Goal: Task Accomplishment & Management: Complete application form

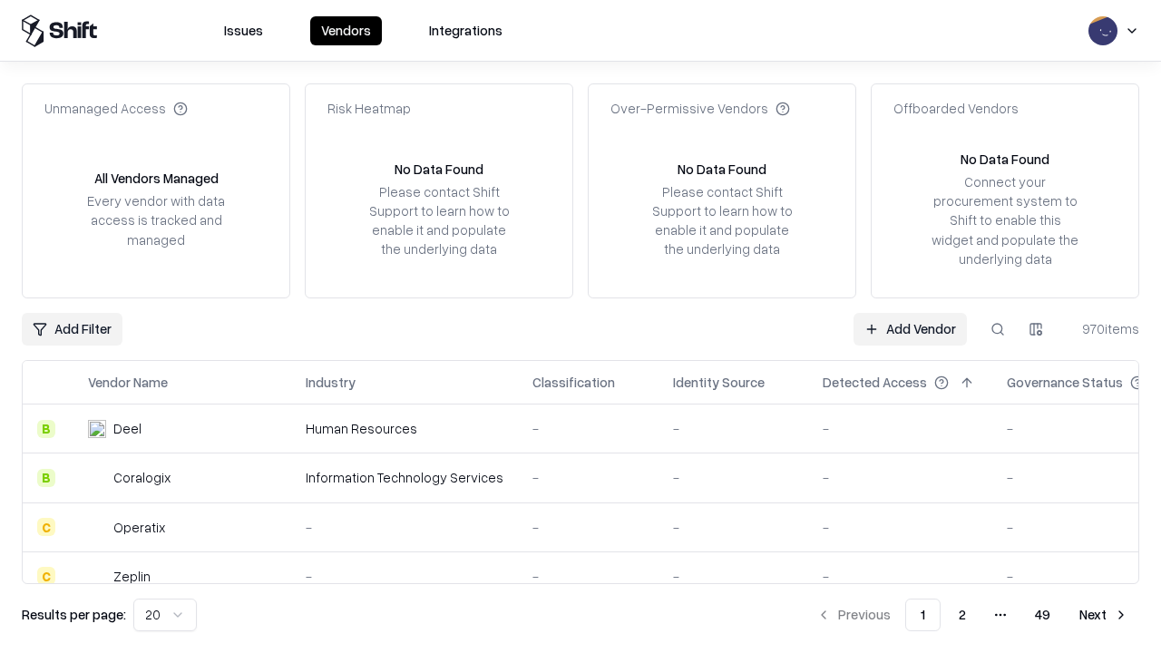
click at [910, 328] on link "Add Vendor" at bounding box center [910, 329] width 113 height 33
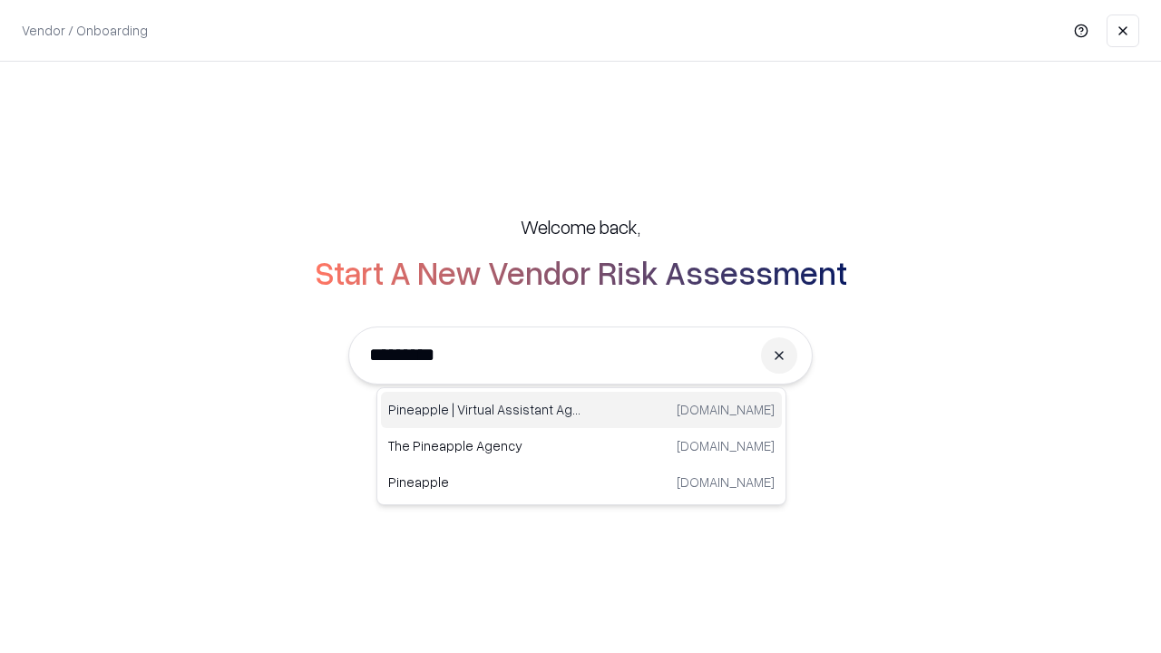
click at [582, 410] on div "Pineapple | Virtual Assistant Agency [DOMAIN_NAME]" at bounding box center [581, 410] width 401 height 36
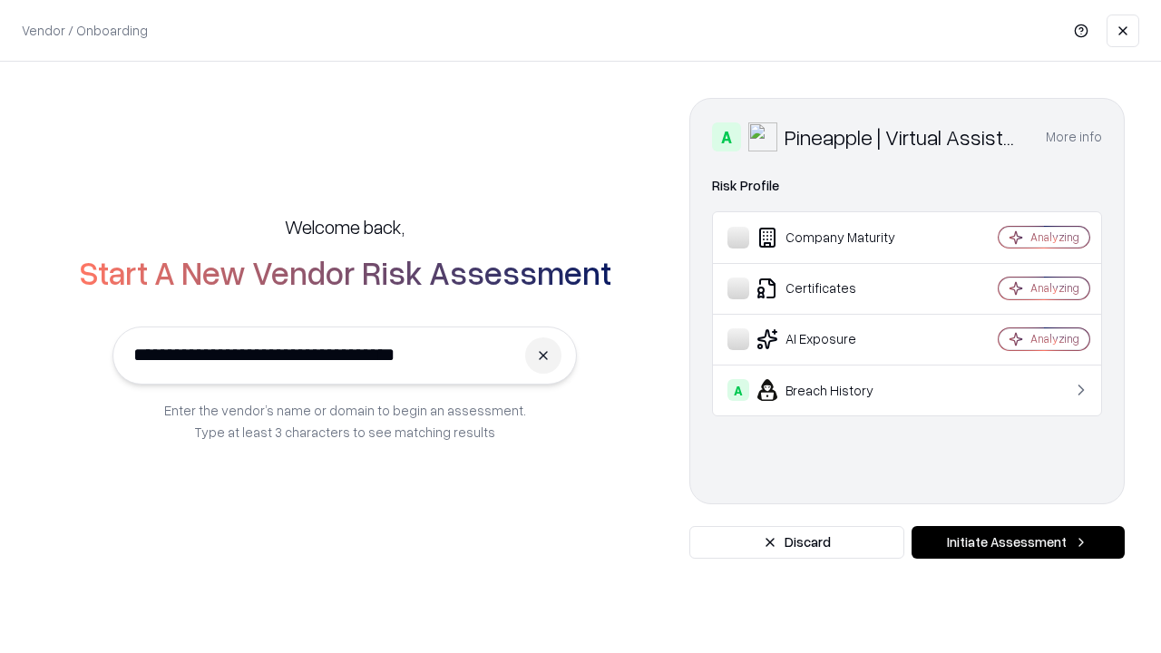
type input "**********"
click at [1018, 543] on button "Initiate Assessment" at bounding box center [1018, 542] width 213 height 33
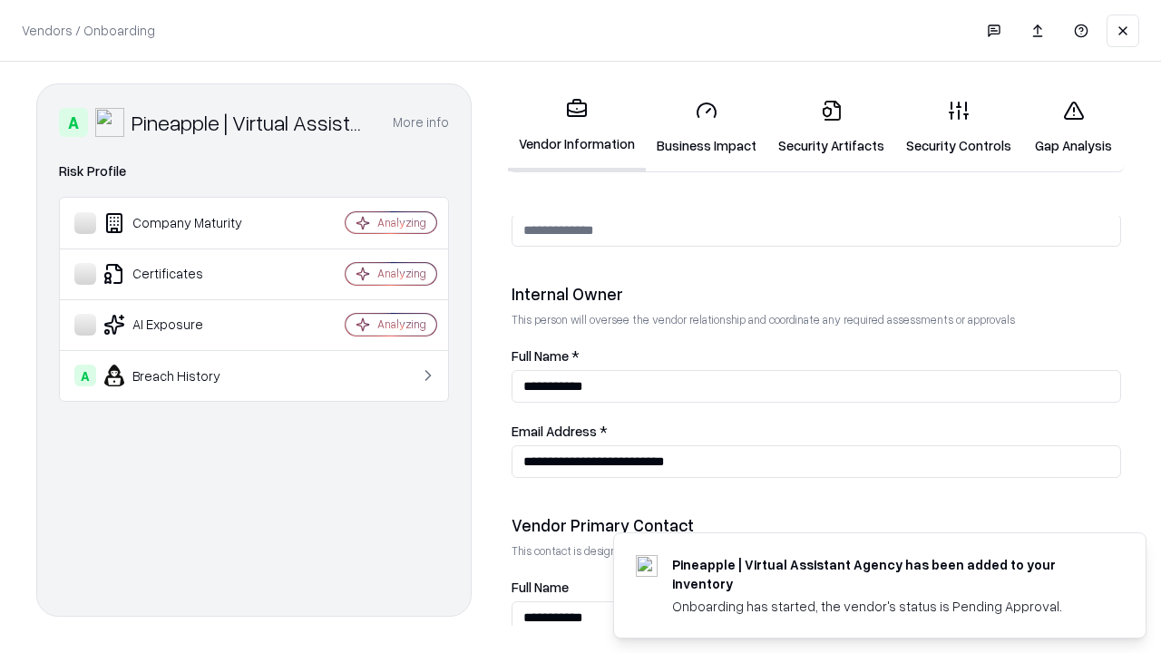
scroll to position [940, 0]
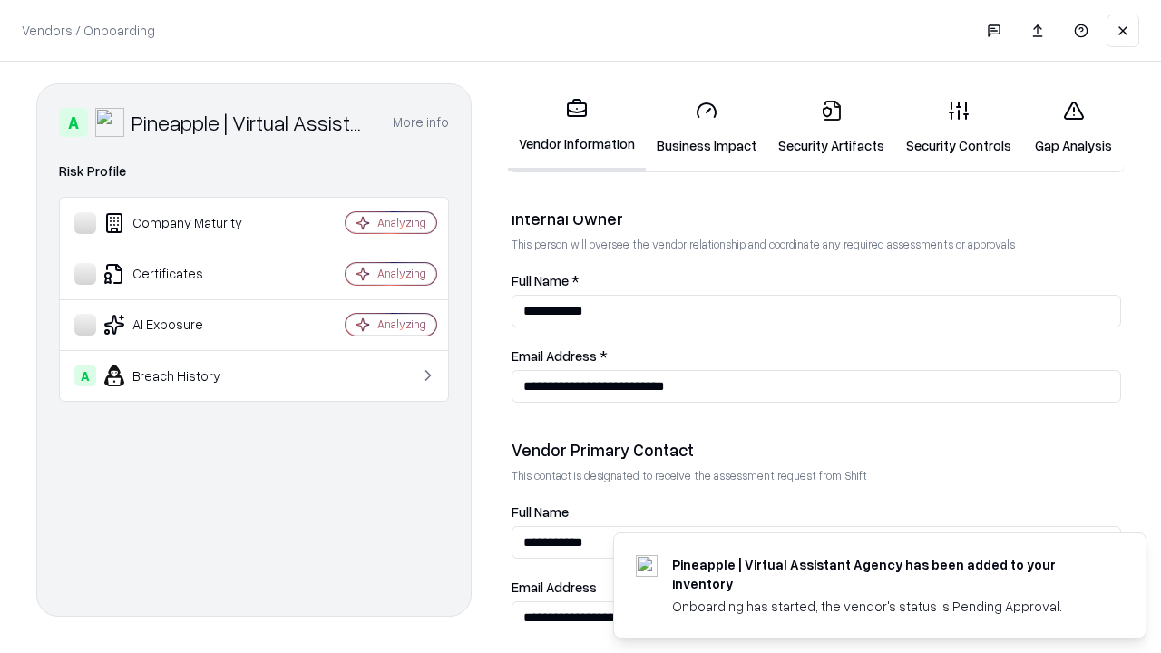
click at [707, 127] on link "Business Impact" at bounding box center [707, 127] width 122 height 84
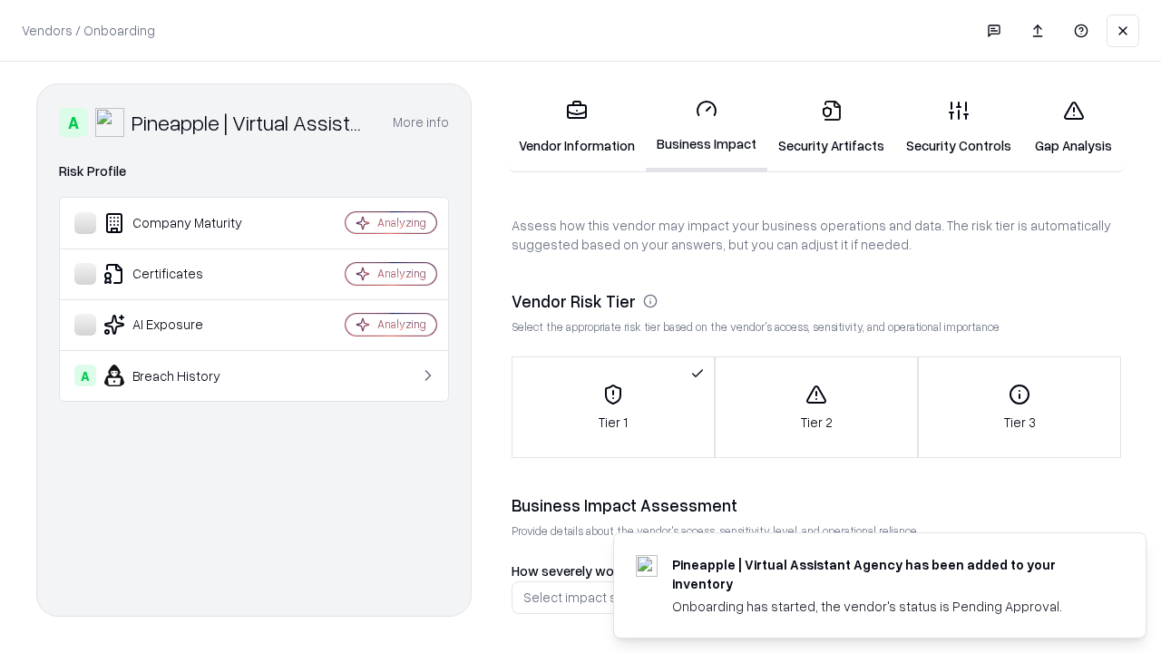
click at [1073, 127] on link "Gap Analysis" at bounding box center [1073, 127] width 103 height 84
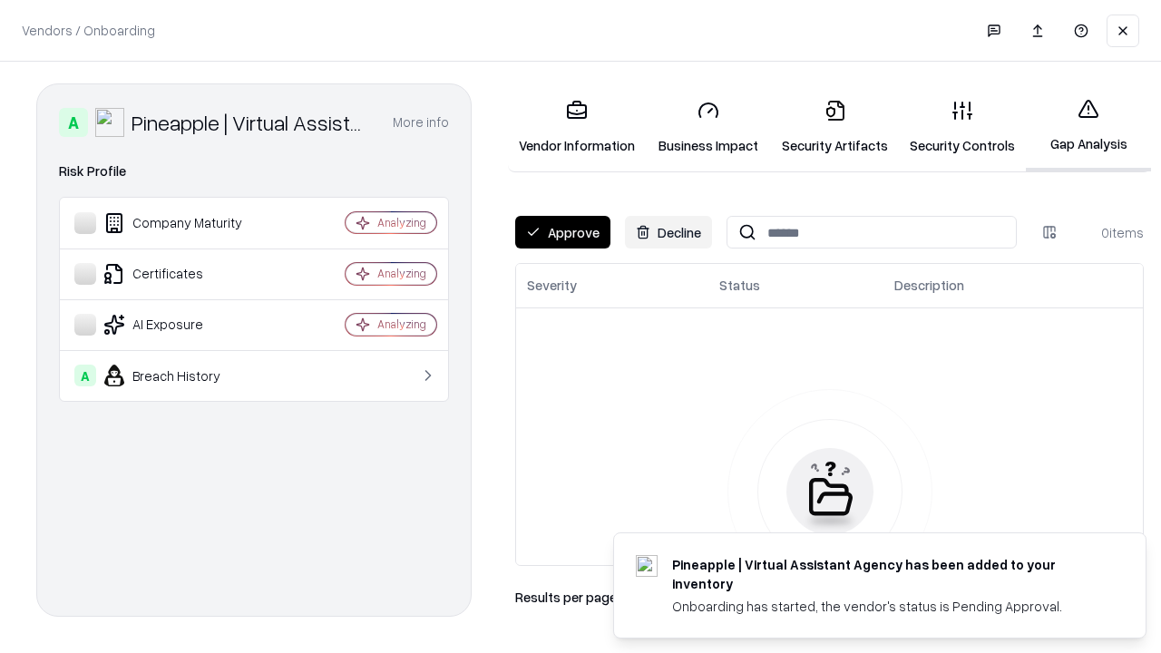
click at [563, 232] on button "Approve" at bounding box center [562, 232] width 95 height 33
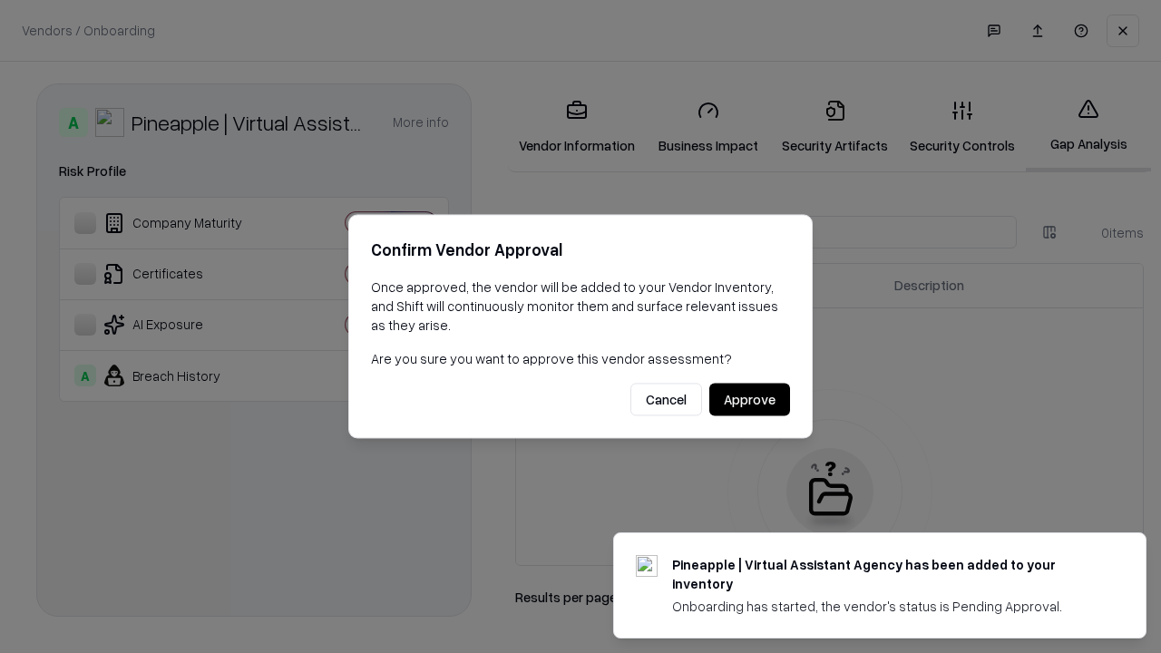
click at [749, 399] on button "Approve" at bounding box center [749, 400] width 81 height 33
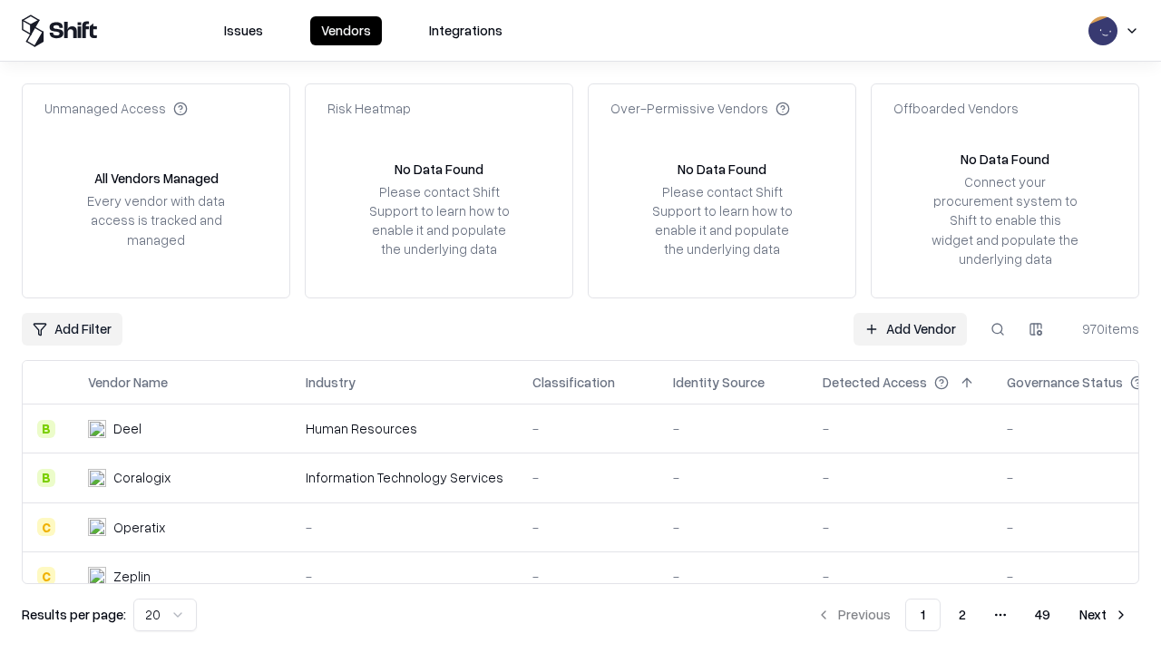
type input "**********"
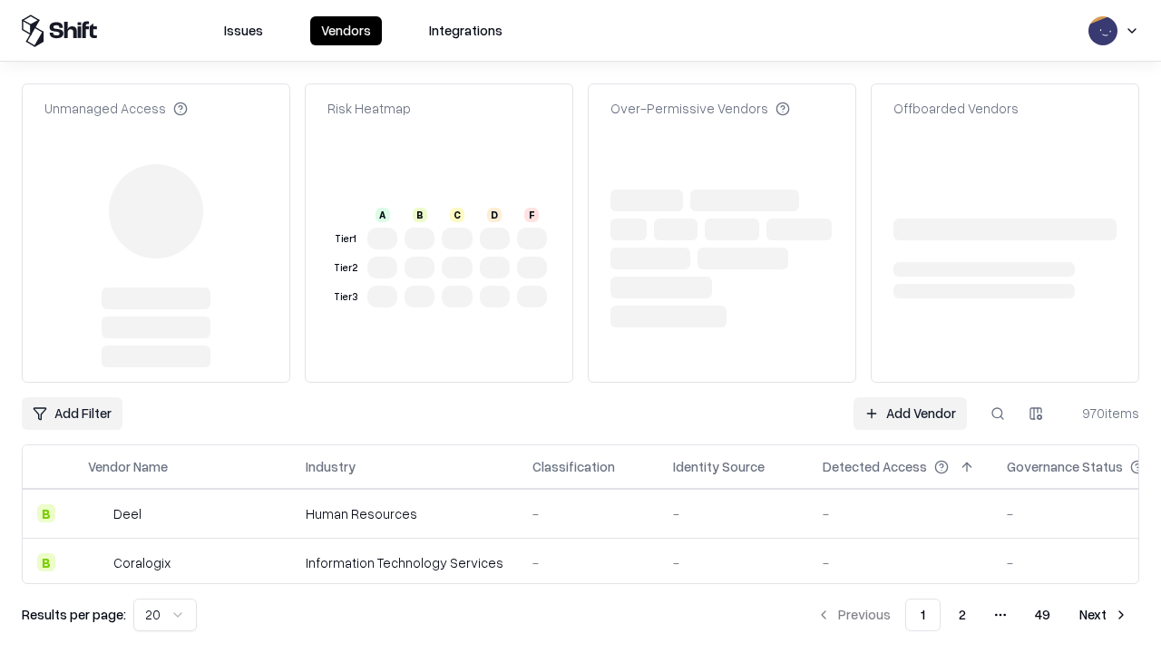
click at [910, 397] on link "Add Vendor" at bounding box center [910, 413] width 113 height 33
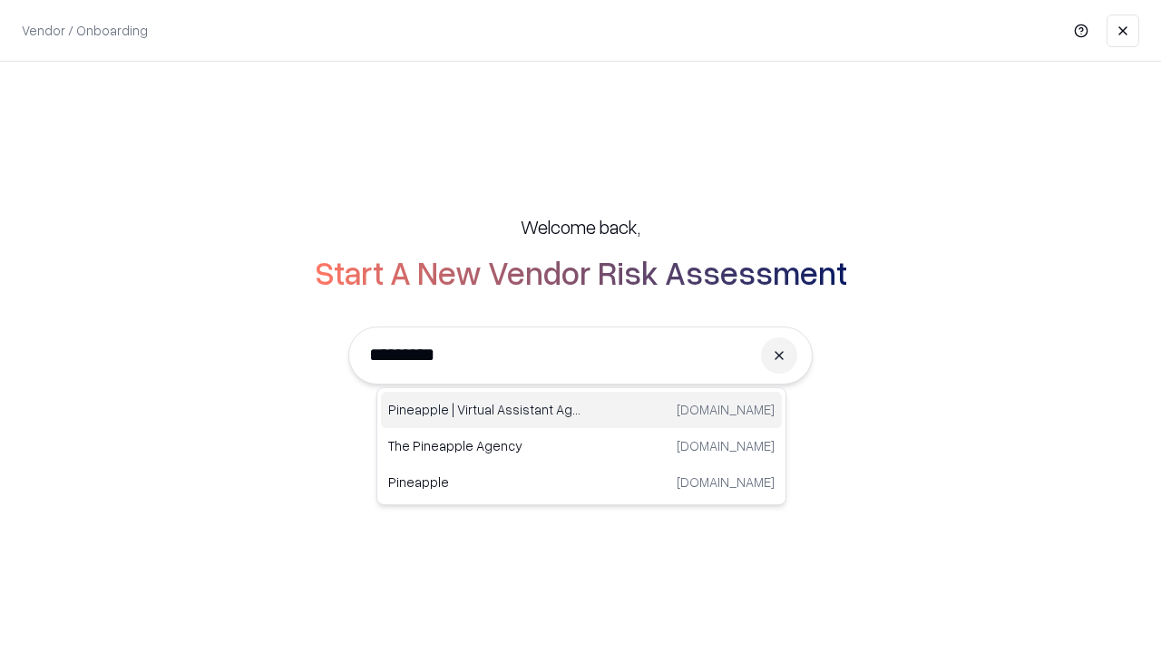
click at [582, 410] on div "Pineapple | Virtual Assistant Agency [DOMAIN_NAME]" at bounding box center [581, 410] width 401 height 36
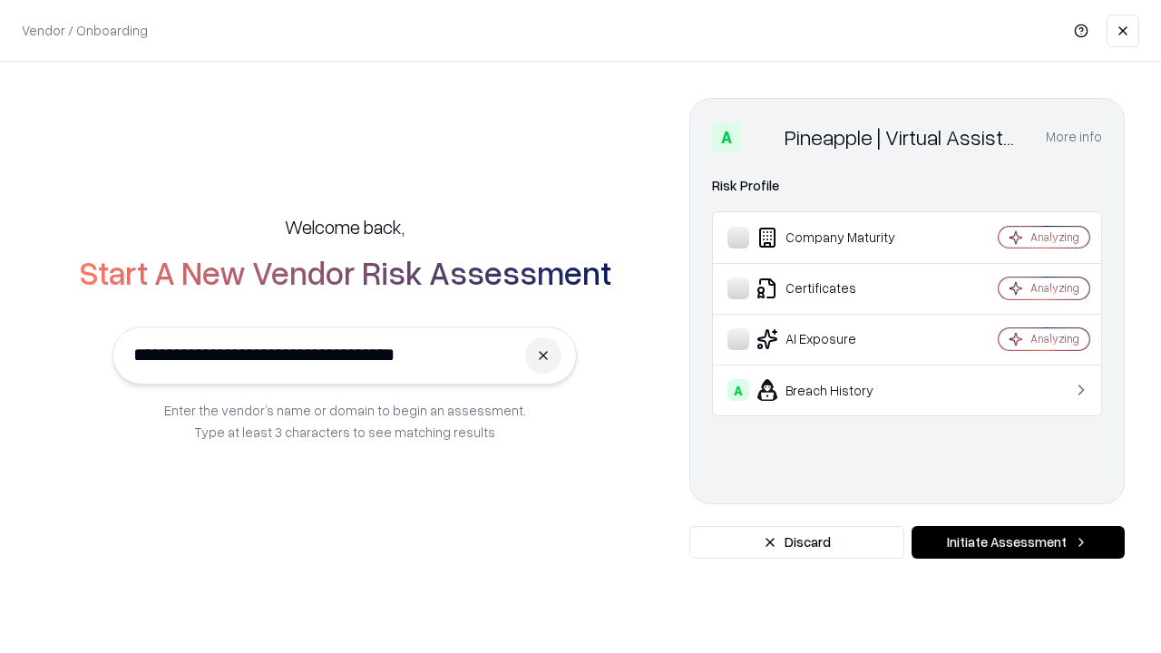
type input "**********"
click at [1018, 543] on button "Initiate Assessment" at bounding box center [1018, 542] width 213 height 33
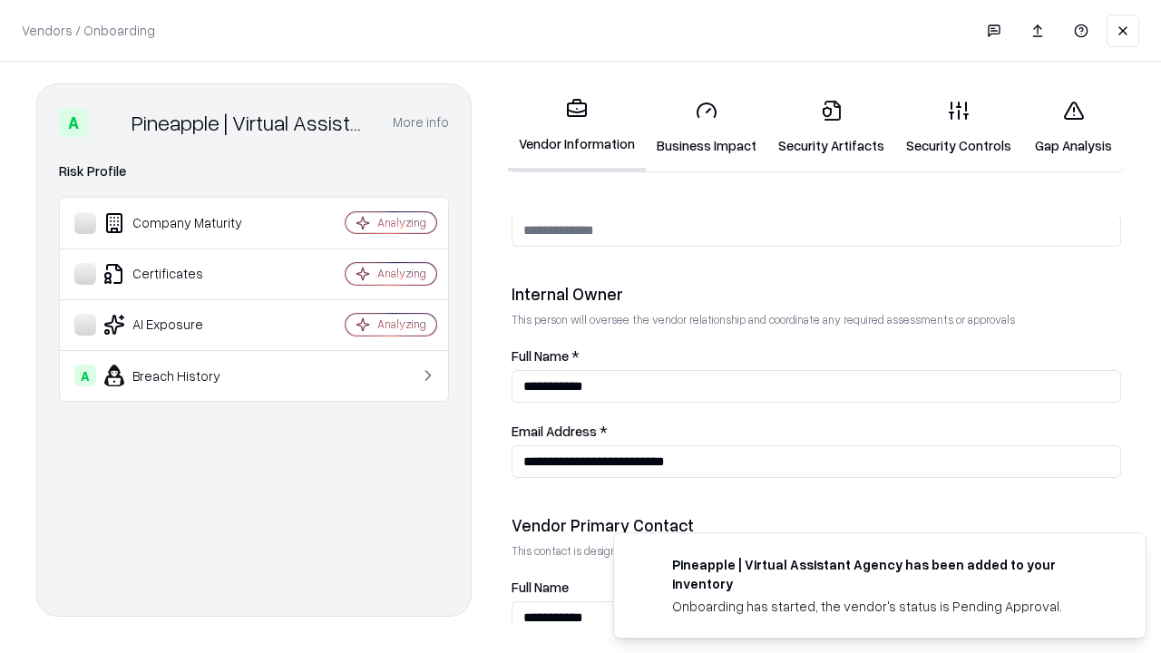
scroll to position [940, 0]
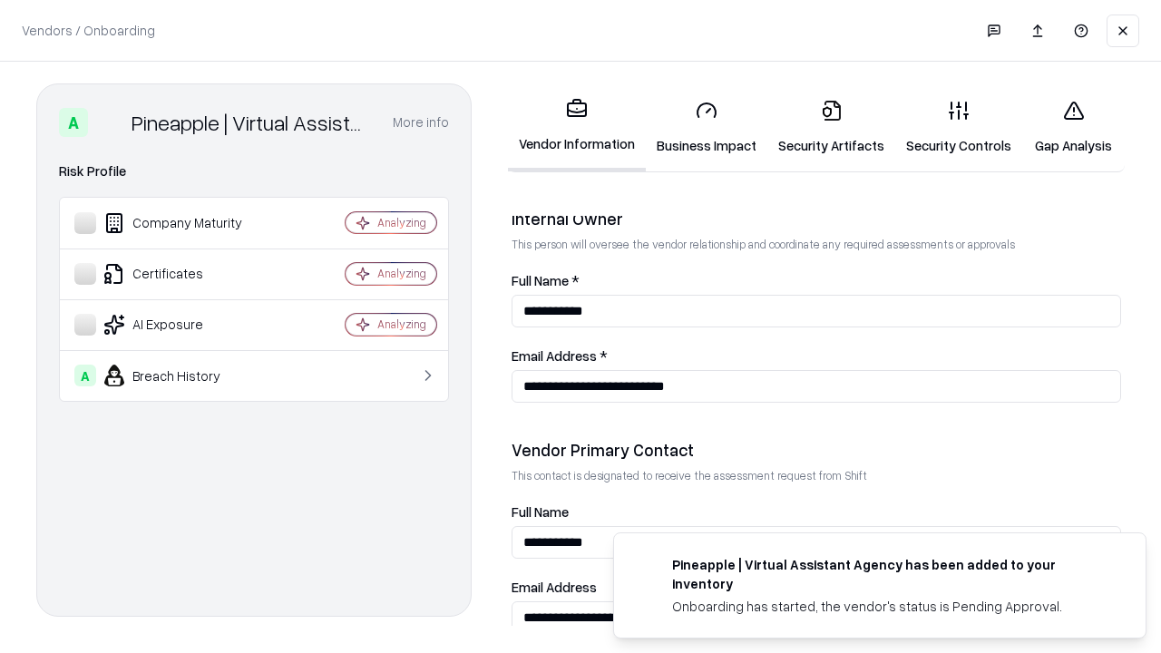
click at [1073, 127] on link "Gap Analysis" at bounding box center [1073, 127] width 103 height 84
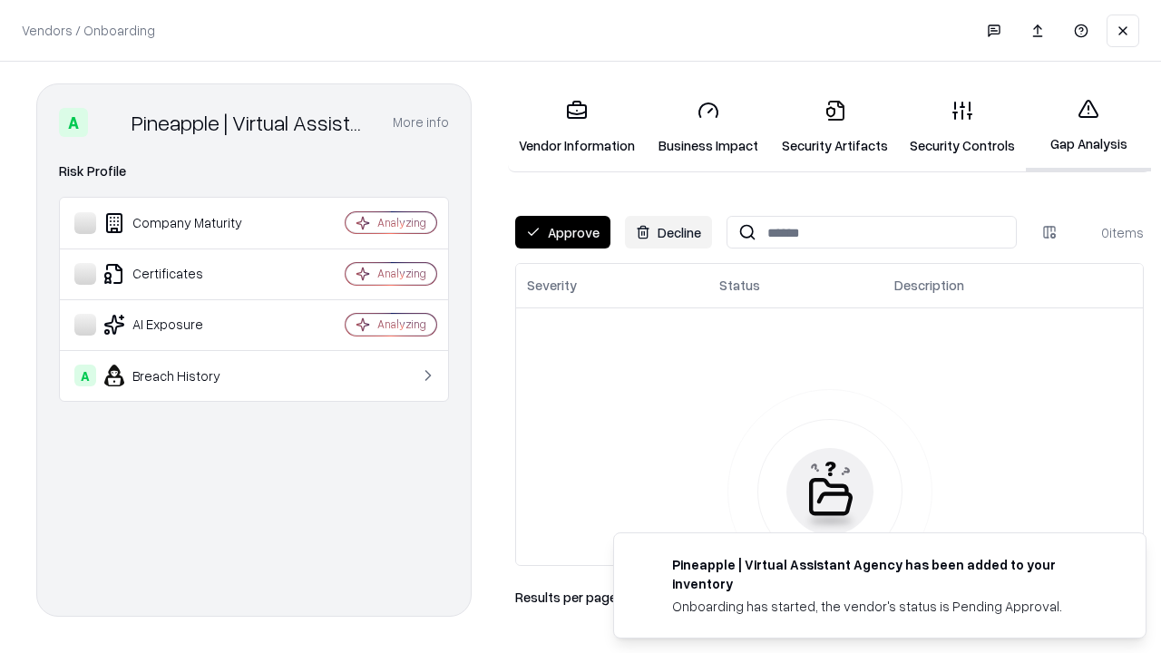
click at [563, 232] on button "Approve" at bounding box center [562, 232] width 95 height 33
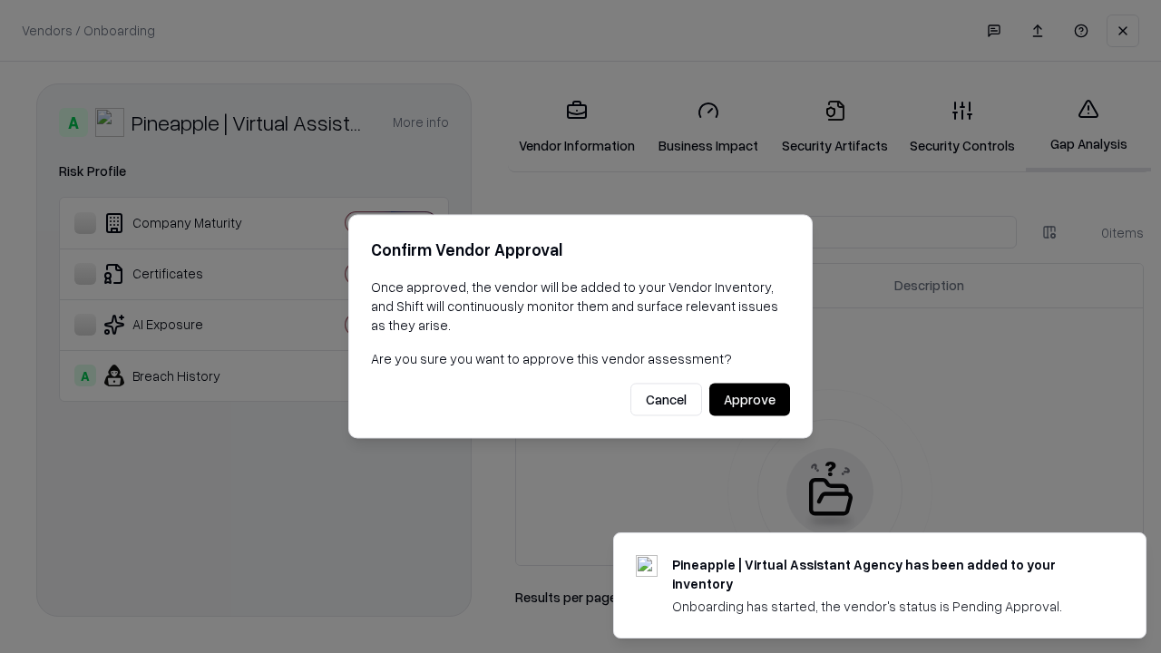
click at [749, 399] on button "Approve" at bounding box center [749, 400] width 81 height 33
